Goal: Information Seeking & Learning: Understand process/instructions

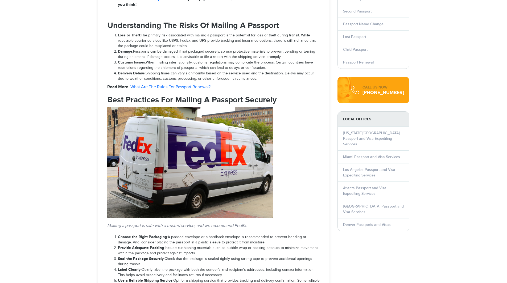
scroll to position [559, 0]
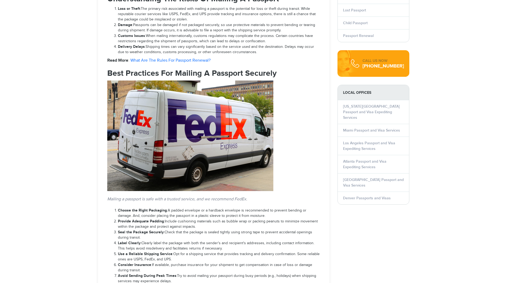
select select "**********"
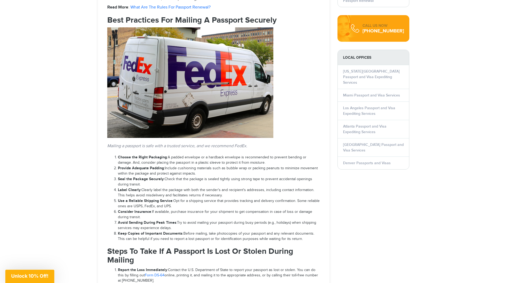
scroll to position [0, 0]
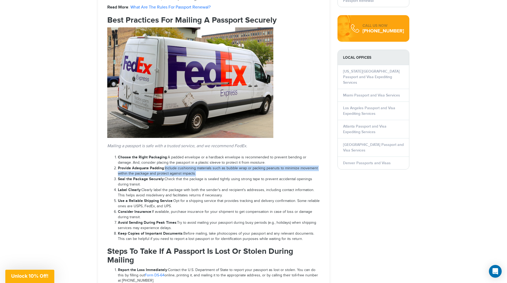
drag, startPoint x: 164, startPoint y: 161, endPoint x: 204, endPoint y: 169, distance: 40.4
click at [204, 169] on li "Provide Adequate Padding : Include cushioning materials such as bubble wrap or …" at bounding box center [219, 171] width 202 height 11
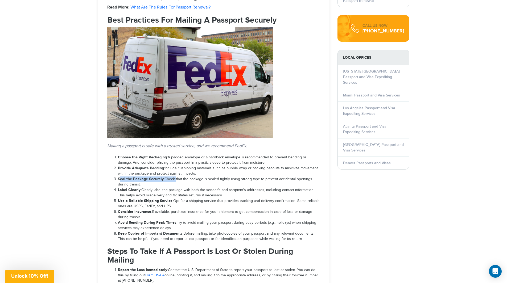
drag, startPoint x: 119, startPoint y: 173, endPoint x: 174, endPoint y: 172, distance: 55.1
click at [174, 177] on li "Seal the Package Securely : Check that the package is sealed tightly using stro…" at bounding box center [219, 182] width 202 height 11
click at [178, 177] on li "Seal the Package Securely : Check that the package is sealed tightly using stro…" at bounding box center [219, 182] width 202 height 11
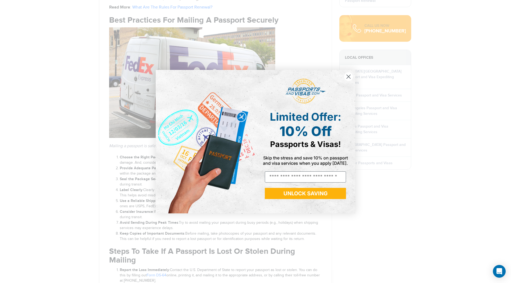
click at [348, 77] on icon "Close dialog" at bounding box center [349, 77] width 4 height 4
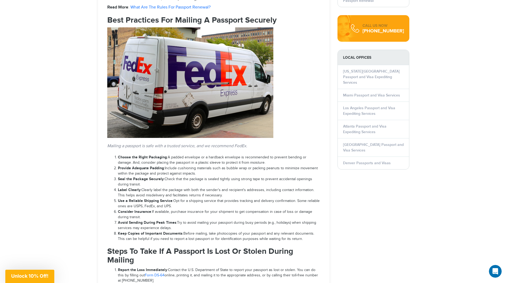
drag, startPoint x: 170, startPoint y: 174, endPoint x: 172, endPoint y: 177, distance: 3.9
click at [172, 177] on li "Seal the Package Securely : Check that the package is sealed tightly using stro…" at bounding box center [219, 182] width 202 height 11
drag, startPoint x: 165, startPoint y: 172, endPoint x: 166, endPoint y: 174, distance: 2.9
click at [166, 177] on li "Seal the Package Securely : Check that the package is sealed tightly using stro…" at bounding box center [219, 182] width 202 height 11
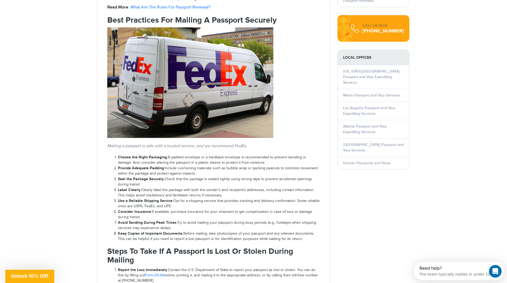
click at [167, 178] on li "Seal the Package Securely : Check that the package is sealed tightly using stro…" at bounding box center [219, 182] width 202 height 11
drag, startPoint x: 164, startPoint y: 179, endPoint x: 168, endPoint y: 173, distance: 7.3
click at [168, 177] on li "Seal the Package Securely : Check that the package is sealed tightly using stro…" at bounding box center [219, 182] width 202 height 11
drag, startPoint x: 165, startPoint y: 172, endPoint x: 165, endPoint y: 178, distance: 5.6
click at [165, 178] on li "Seal the Package Securely : Check that the package is sealed tightly using stro…" at bounding box center [219, 182] width 202 height 11
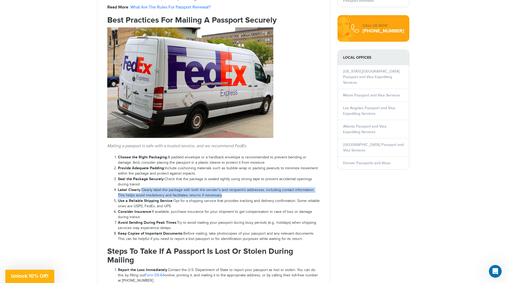
drag, startPoint x: 141, startPoint y: 183, endPoint x: 212, endPoint y: 189, distance: 71.2
click at [212, 189] on li "Label Clearly : Clearly label the package with both the sender's and recipient'…" at bounding box center [219, 193] width 202 height 11
click at [154, 190] on li "Label Clearly : Clearly label the package with both the sender's and recipient'…" at bounding box center [219, 193] width 202 height 11
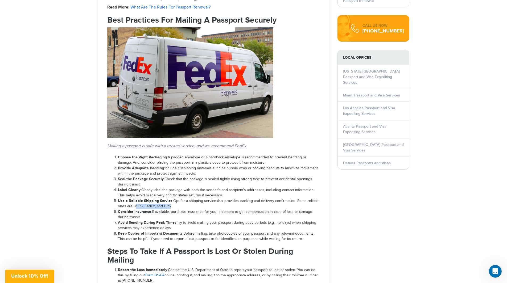
drag, startPoint x: 133, startPoint y: 199, endPoint x: 175, endPoint y: 200, distance: 41.5
click at [174, 200] on li "Use a Reliable Shipping Service : Opt for a shipping service that provides trac…" at bounding box center [219, 203] width 202 height 11
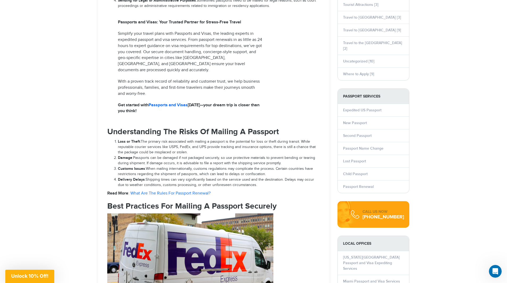
scroll to position [267, 0]
